Goal: Check status: Check status

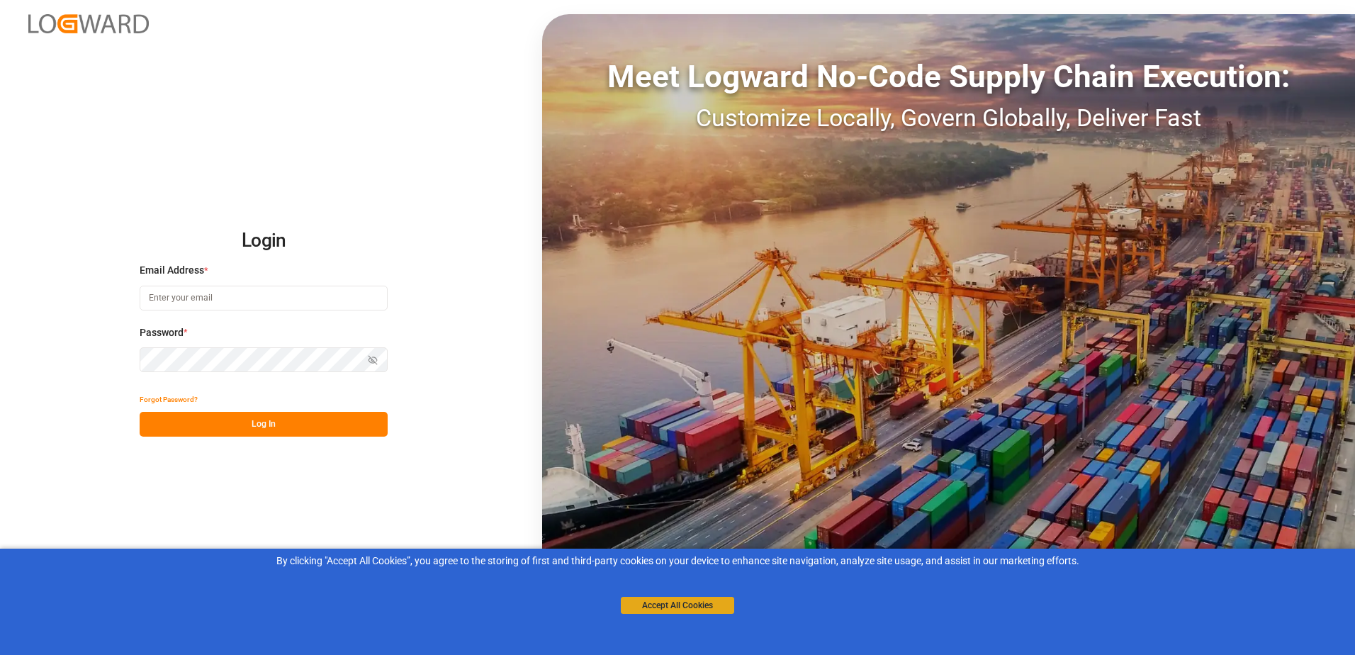
type input "[PERSON_NAME][EMAIL_ADDRESS][PERSON_NAME][DOMAIN_NAME]"
click at [654, 607] on button "Accept All Cookies" at bounding box center [677, 605] width 113 height 17
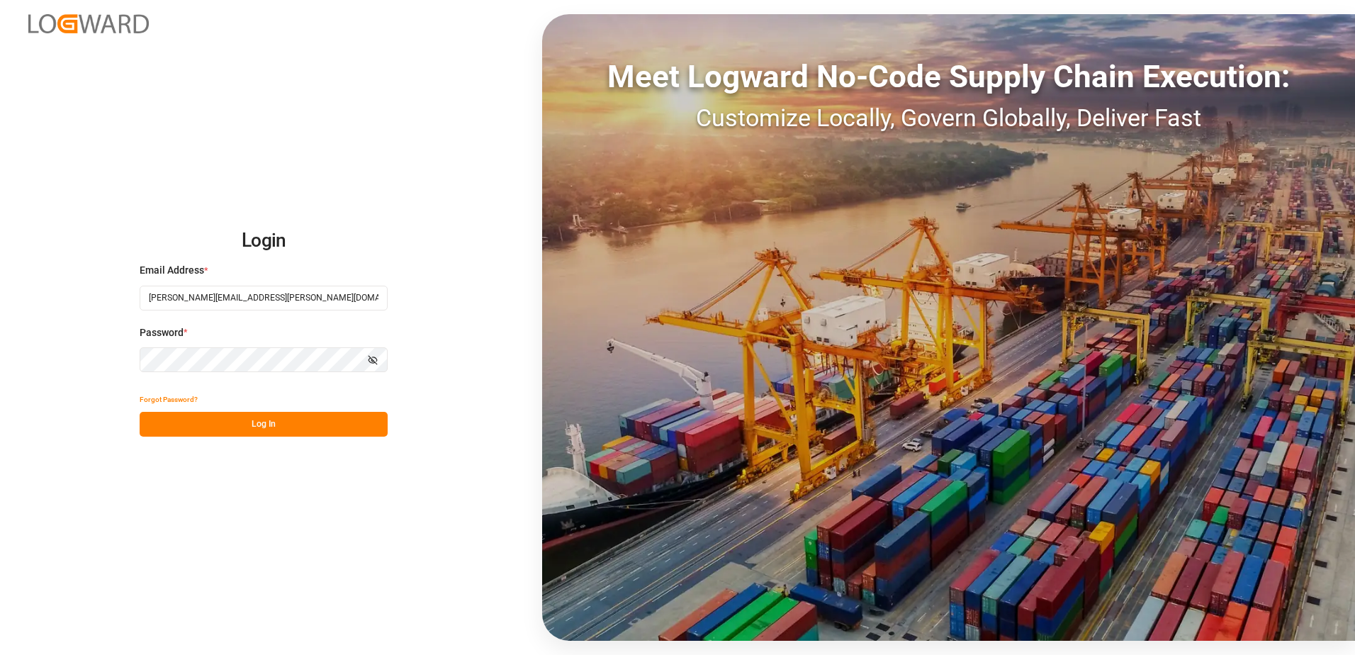
click at [256, 427] on button "Log In" at bounding box center [264, 424] width 248 height 25
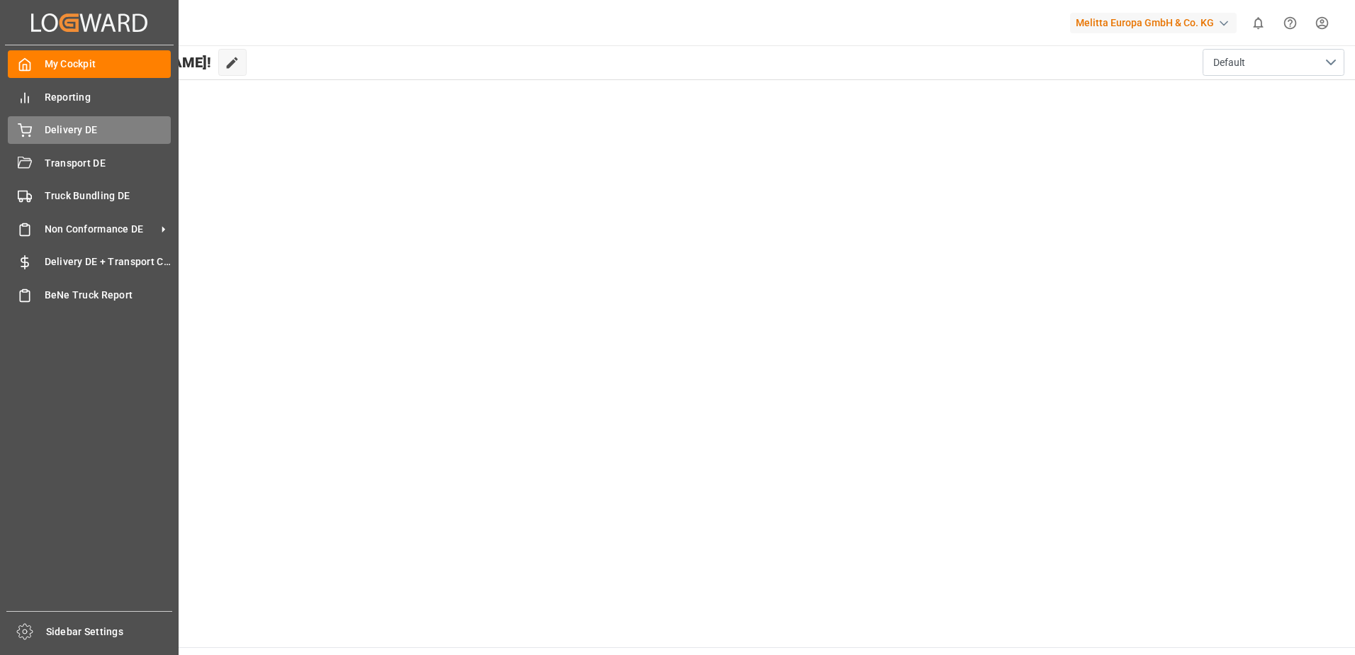
click at [31, 129] on icon at bounding box center [24, 128] width 13 height 9
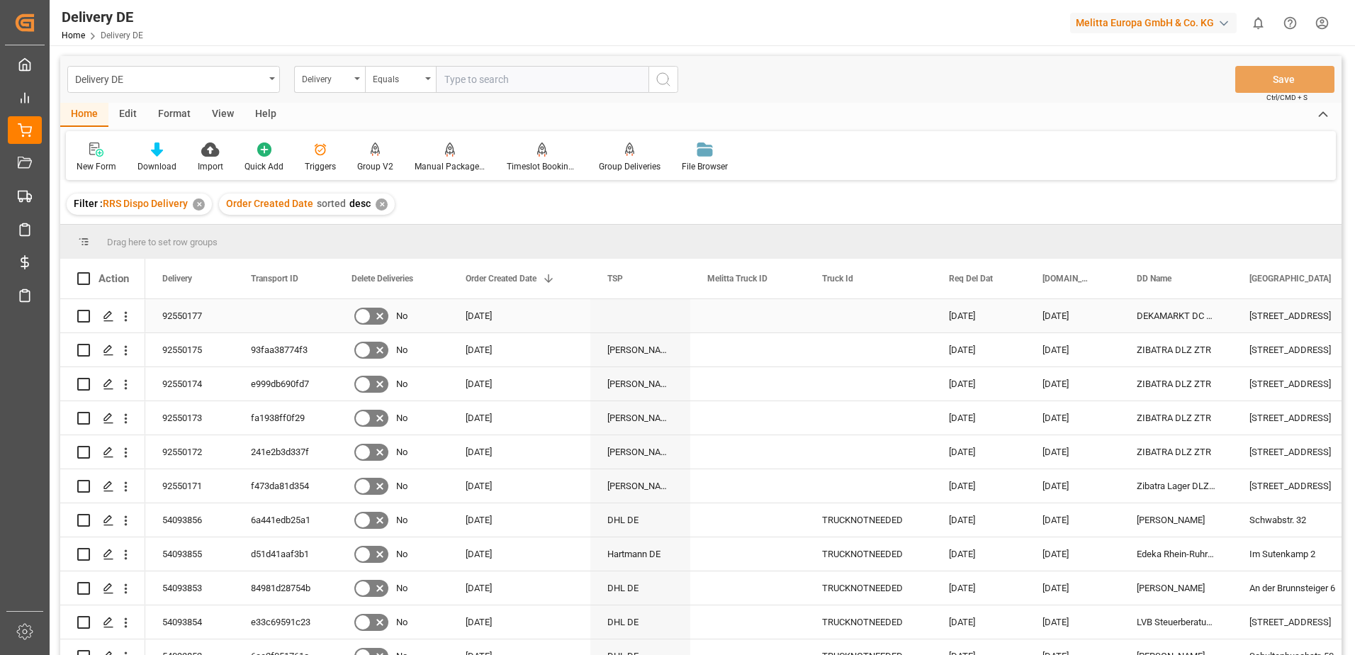
click at [85, 315] on input "Press Space to toggle row selection (unchecked)" at bounding box center [83, 316] width 13 height 13
checkbox input "true"
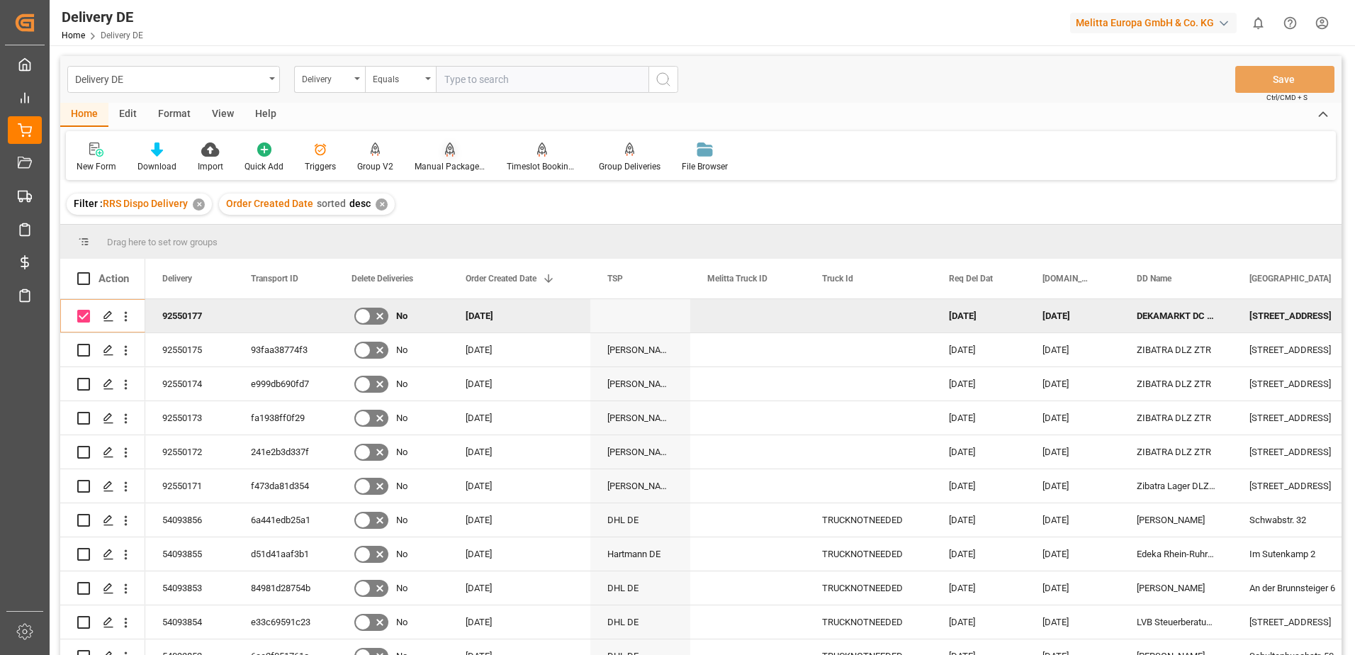
click at [458, 161] on div "Manual Package TypeDetermination" at bounding box center [450, 166] width 71 height 13
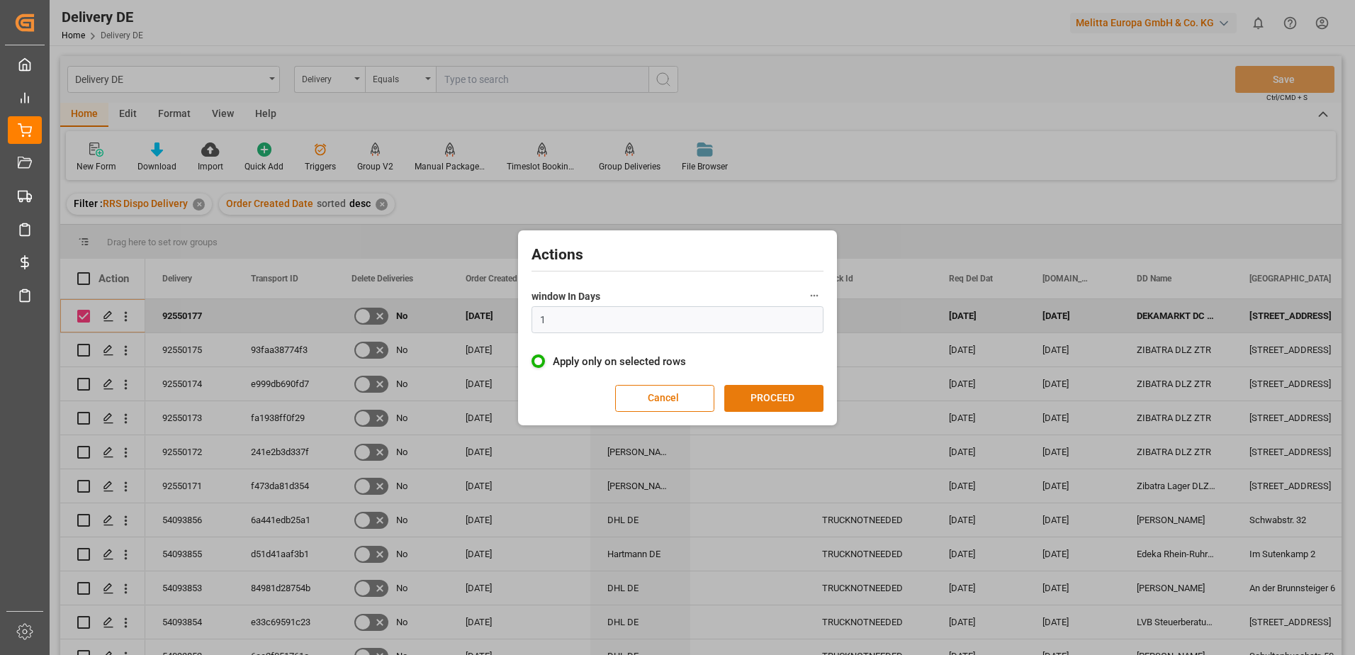
click at [774, 391] on button "PROCEED" at bounding box center [773, 398] width 99 height 27
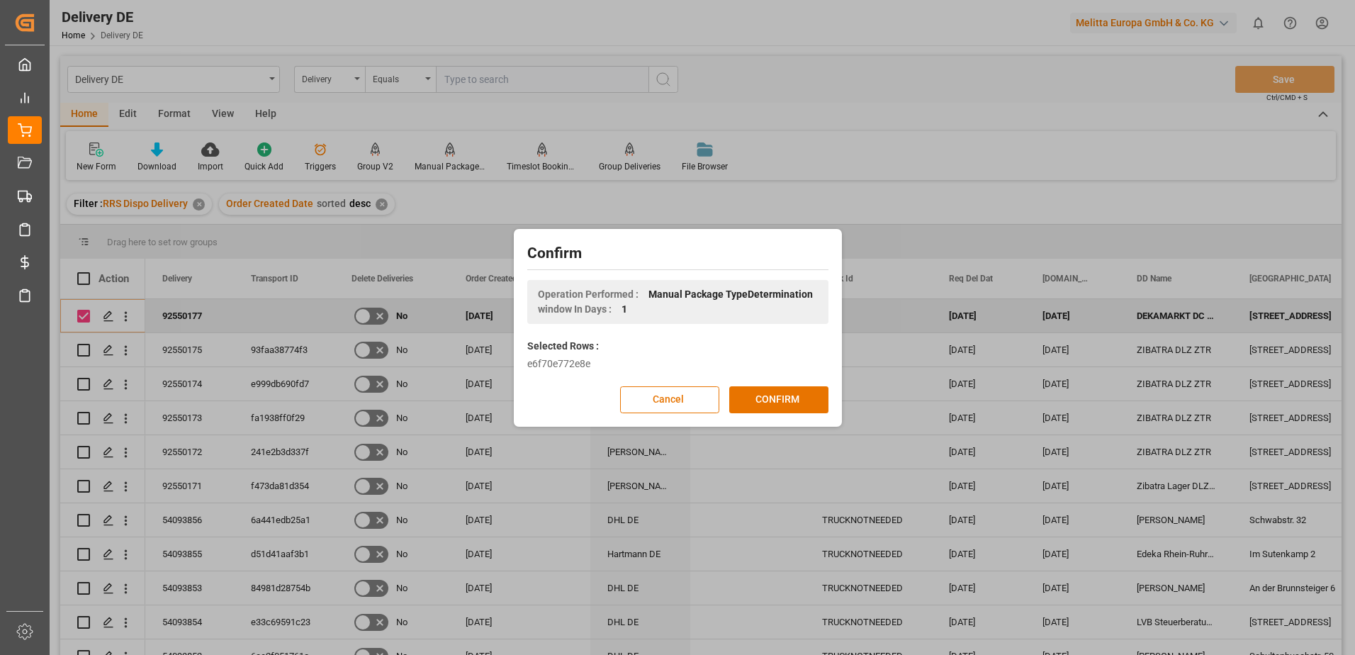
click at [774, 391] on button "CONFIRM" at bounding box center [778, 399] width 99 height 27
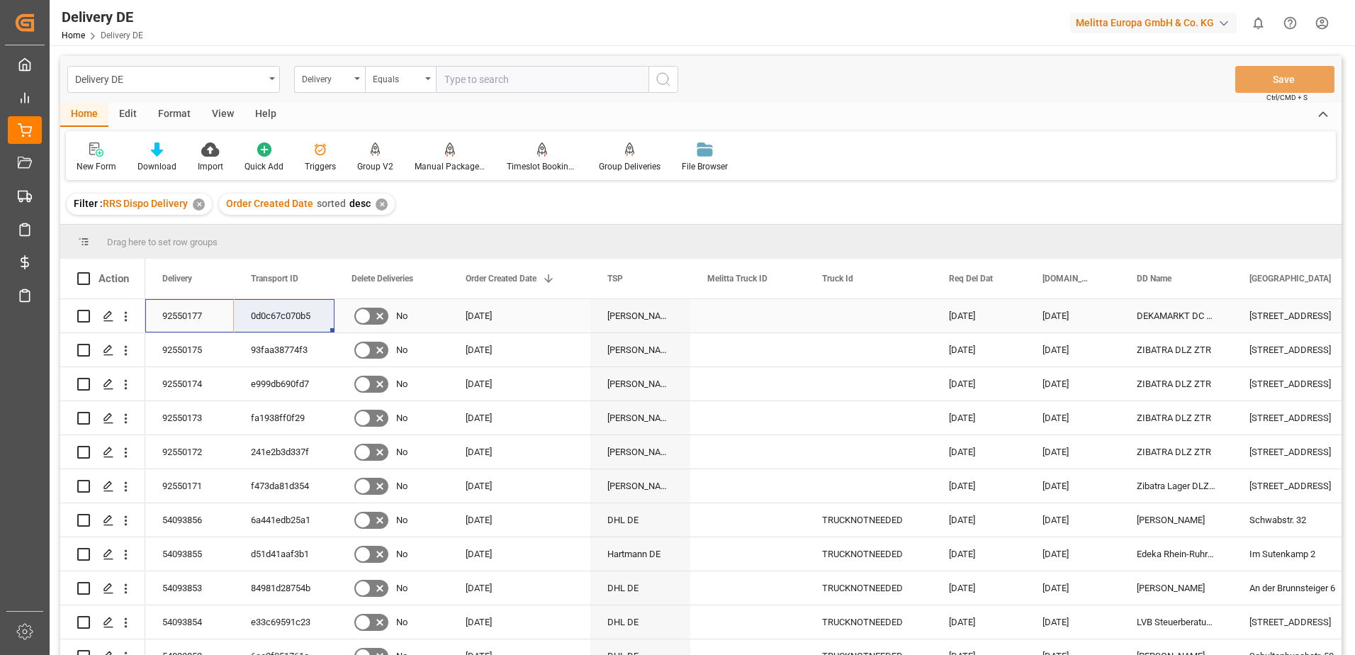
drag, startPoint x: 181, startPoint y: 315, endPoint x: 260, endPoint y: 315, distance: 78.7
